Goal: Navigation & Orientation: Find specific page/section

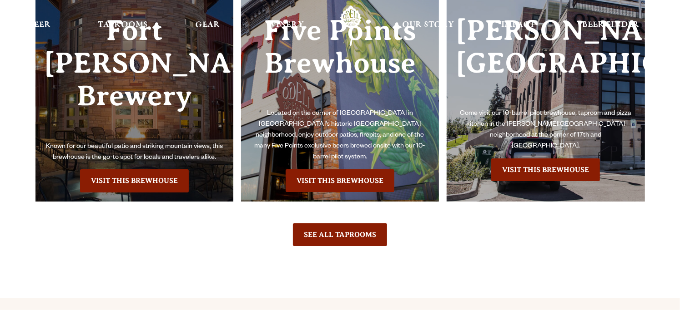
scroll to position [2137, 0]
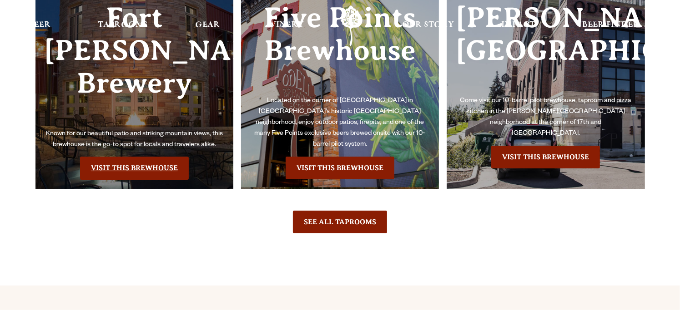
click at [147, 157] on link "Visit this Brewhouse" at bounding box center [134, 168] width 109 height 23
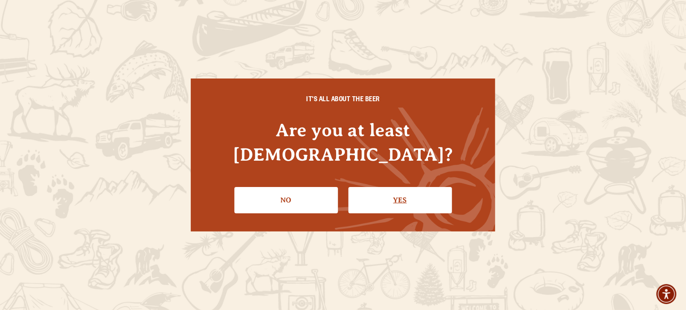
click at [405, 187] on link "Yes" at bounding box center [401, 200] width 104 height 26
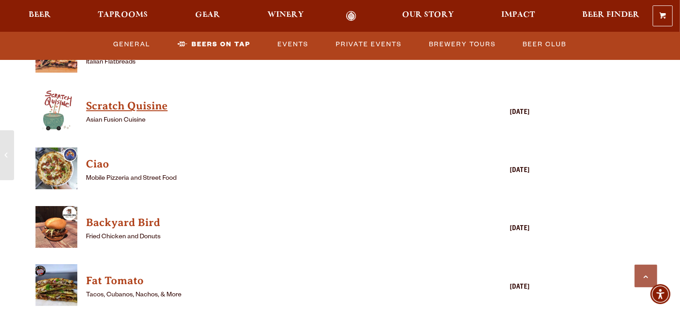
scroll to position [2182, 0]
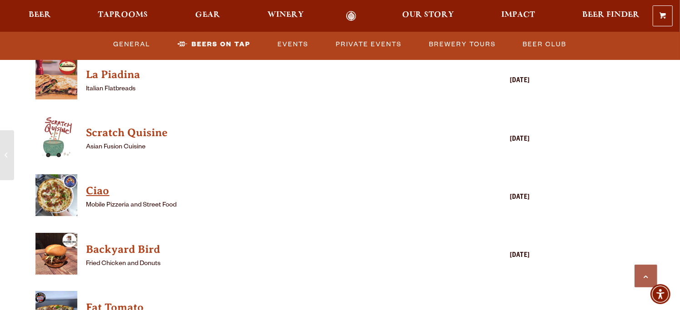
click at [102, 184] on h4 "Ciao" at bounding box center [269, 191] width 366 height 15
